Goal: Task Accomplishment & Management: Use online tool/utility

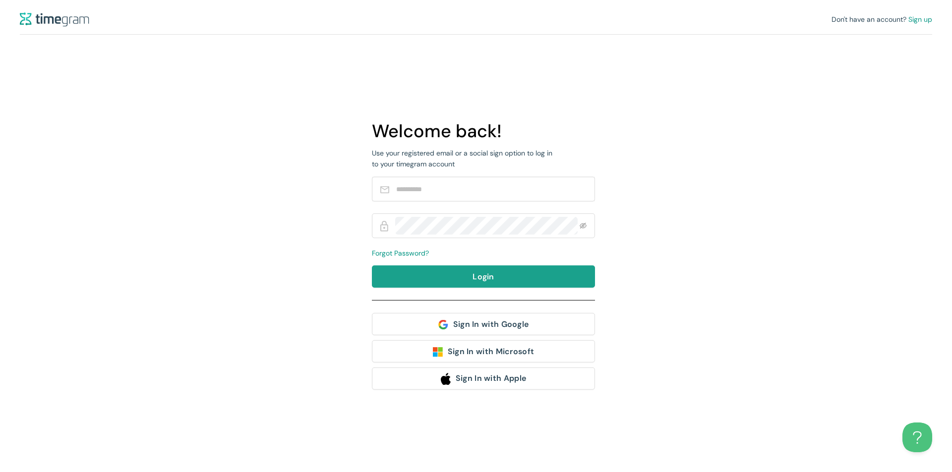
type input "**********"
click at [448, 273] on button "Login" at bounding box center [483, 277] width 223 height 22
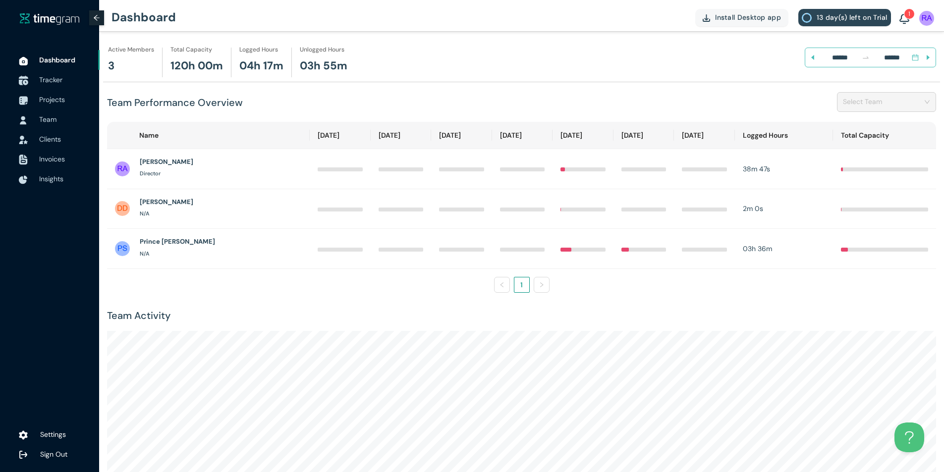
click at [50, 80] on span "Tracker" at bounding box center [50, 79] width 23 height 9
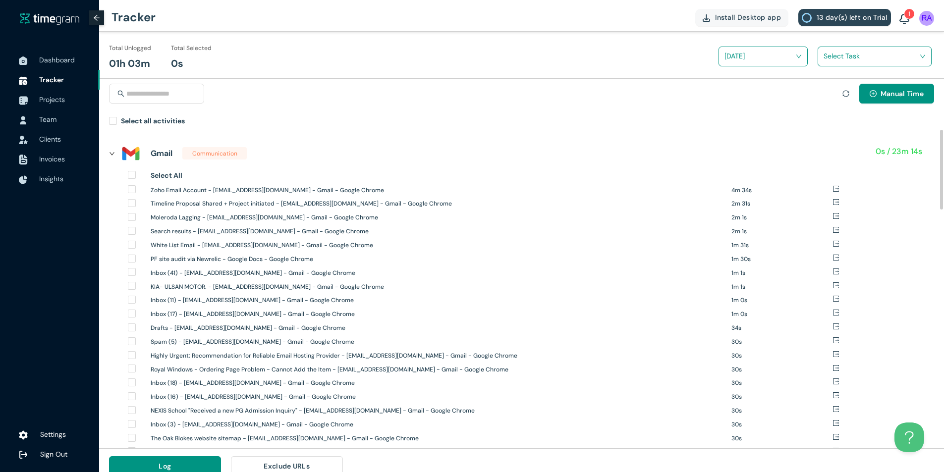
click at [114, 150] on div at bounding box center [115, 153] width 12 height 11
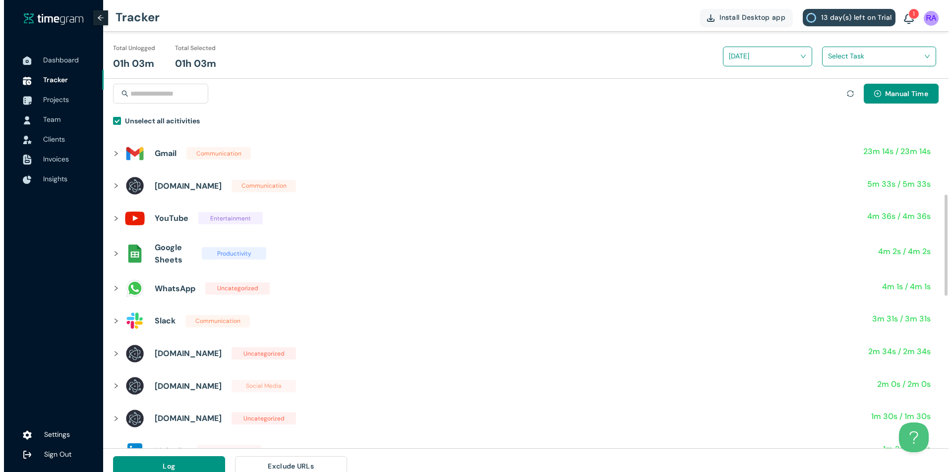
scroll to position [50, 0]
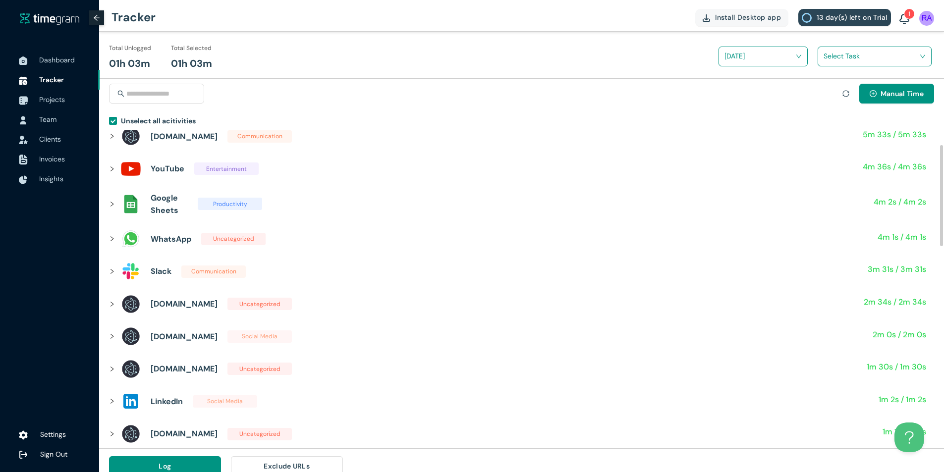
click at [866, 60] on input "search" at bounding box center [871, 56] width 95 height 15
click at [863, 88] on h1 "Ritesh Agarwal Task" at bounding box center [889, 92] width 116 height 11
click at [148, 464] on button "Log" at bounding box center [165, 467] width 112 height 20
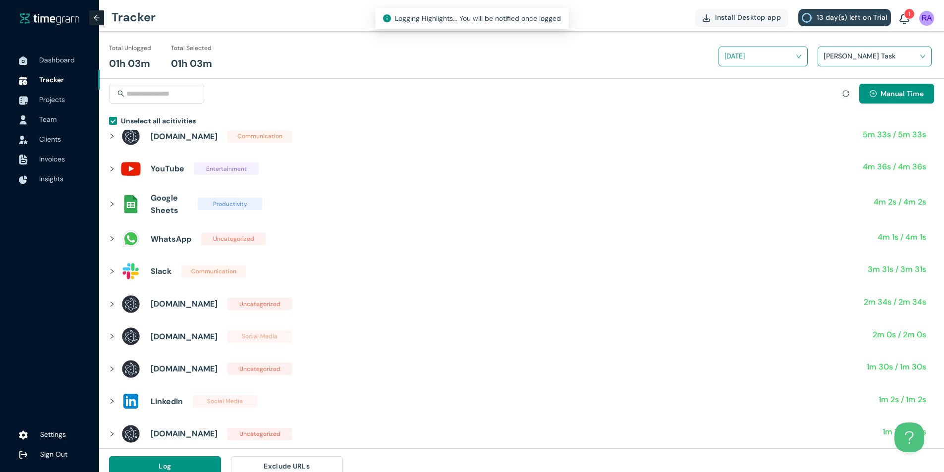
click at [50, 116] on span "Team" at bounding box center [47, 119] width 17 height 9
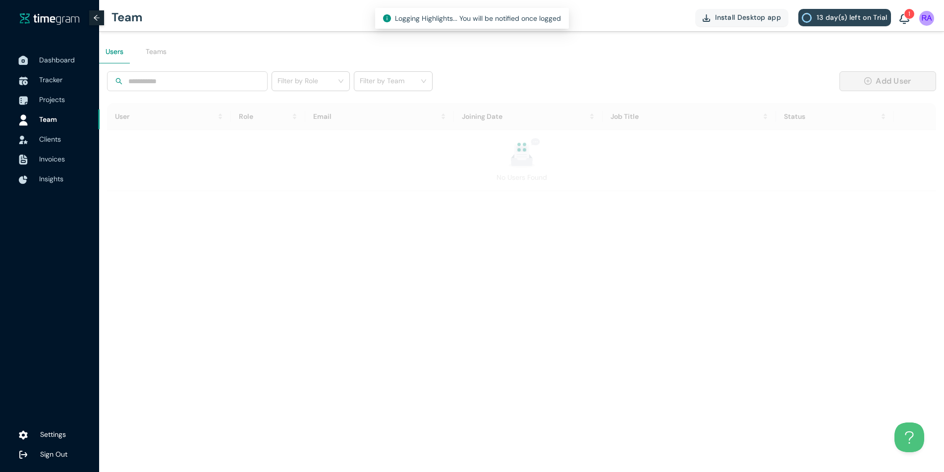
click at [48, 60] on span "Dashboard" at bounding box center [57, 60] width 36 height 9
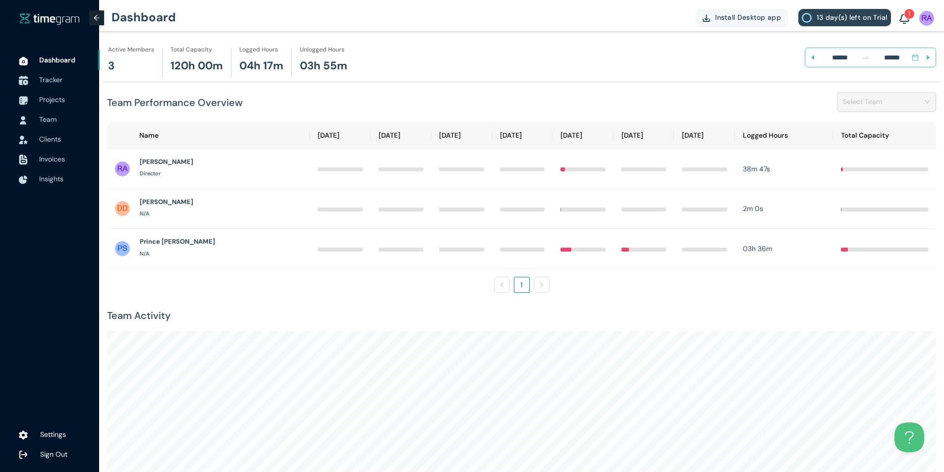
click at [34, 75] on div at bounding box center [23, 80] width 25 height 22
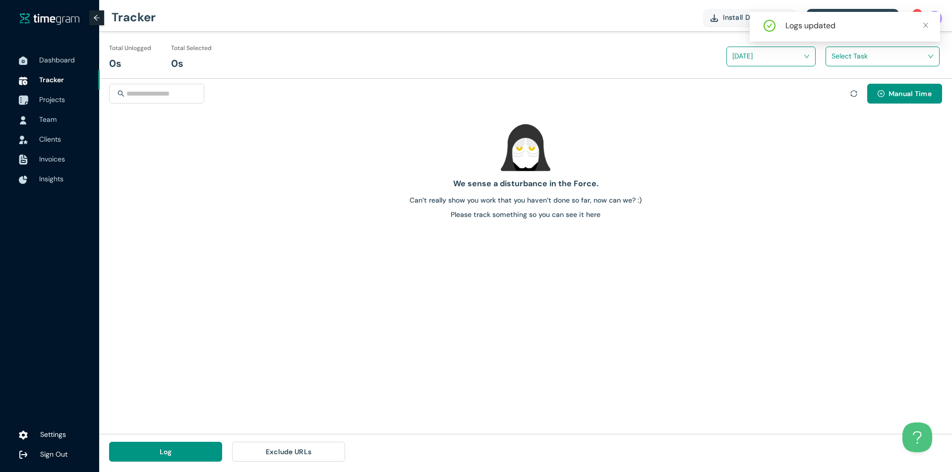
click at [35, 90] on div at bounding box center [23, 100] width 25 height 22
